Goal: Navigation & Orientation: Understand site structure

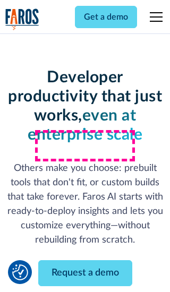
scroll to position [127, 0]
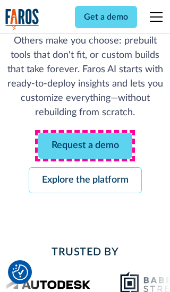
click at [85, 146] on link "Request a demo" at bounding box center [85, 146] width 94 height 26
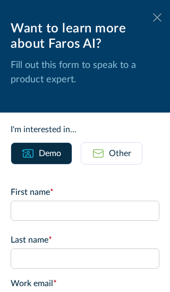
click at [157, 18] on icon at bounding box center [157, 17] width 8 height 8
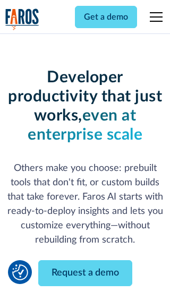
scroll to position [162, 0]
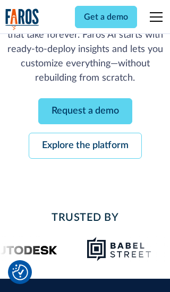
click at [85, 146] on link "Explore the platform" at bounding box center [85, 146] width 113 height 26
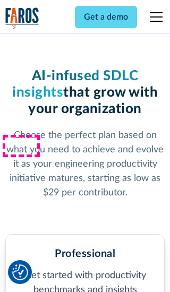
scroll to position [1646, 0]
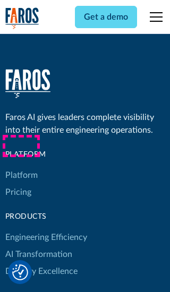
click at [21, 167] on link "Platform" at bounding box center [21, 175] width 32 height 17
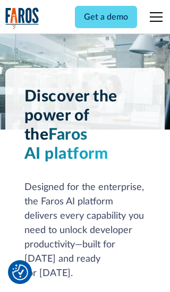
scroll to position [8320, 0]
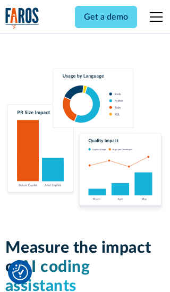
scroll to position [6566, 0]
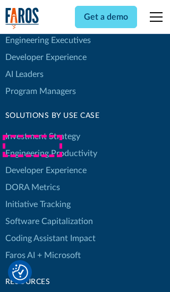
click at [32, 179] on link "DORA Metrics" at bounding box center [32, 187] width 55 height 17
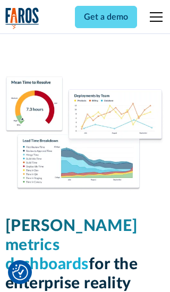
scroll to position [4651, 0]
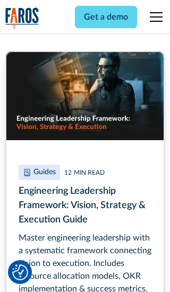
scroll to position [4805, 0]
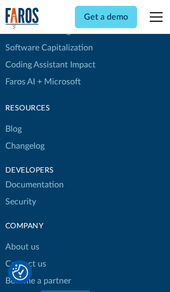
click at [24, 146] on link "Changelog" at bounding box center [24, 146] width 39 height 17
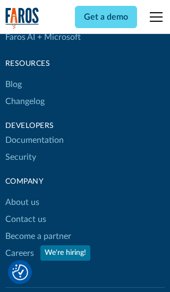
click at [22, 194] on link "About us" at bounding box center [22, 202] width 34 height 17
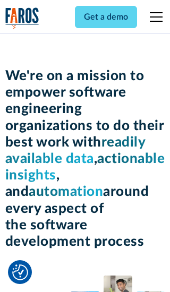
scroll to position [3663, 0]
